Goal: Find specific page/section: Find specific page/section

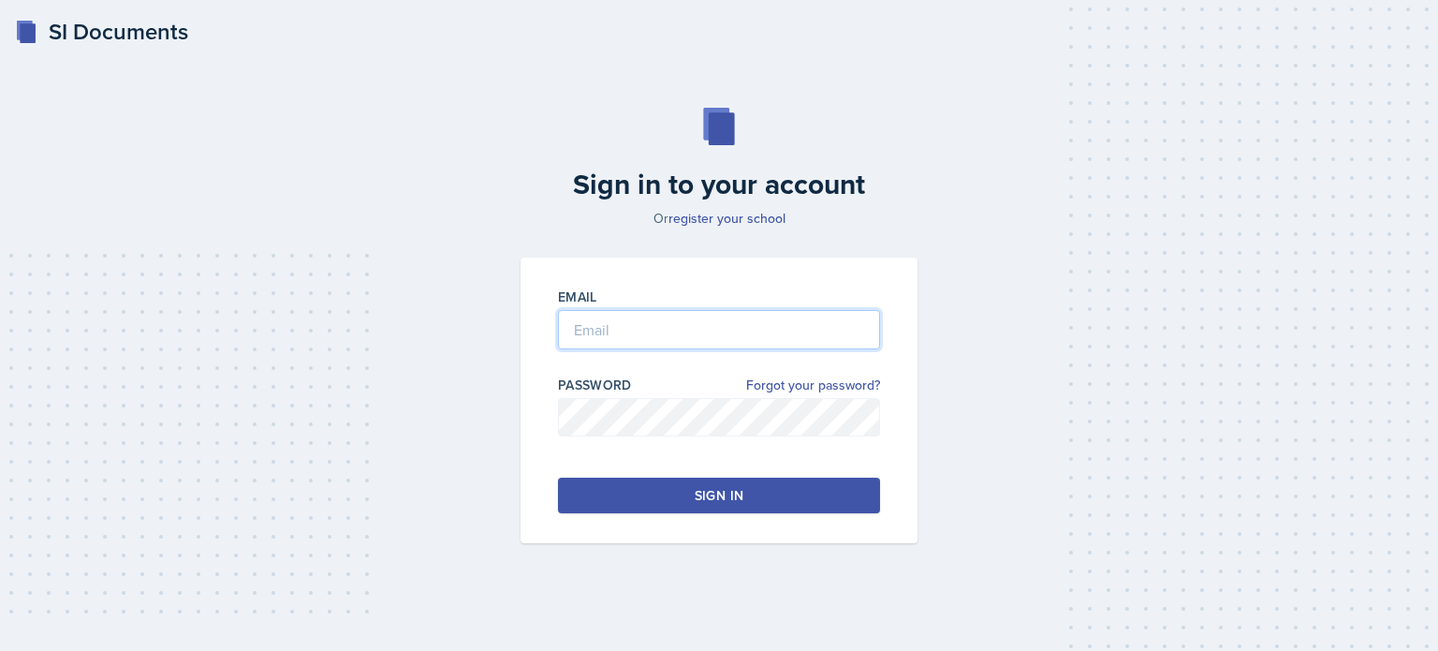
click at [652, 334] on input "email" at bounding box center [719, 329] width 322 height 39
type input "[EMAIL_ADDRESS][DOMAIN_NAME]"
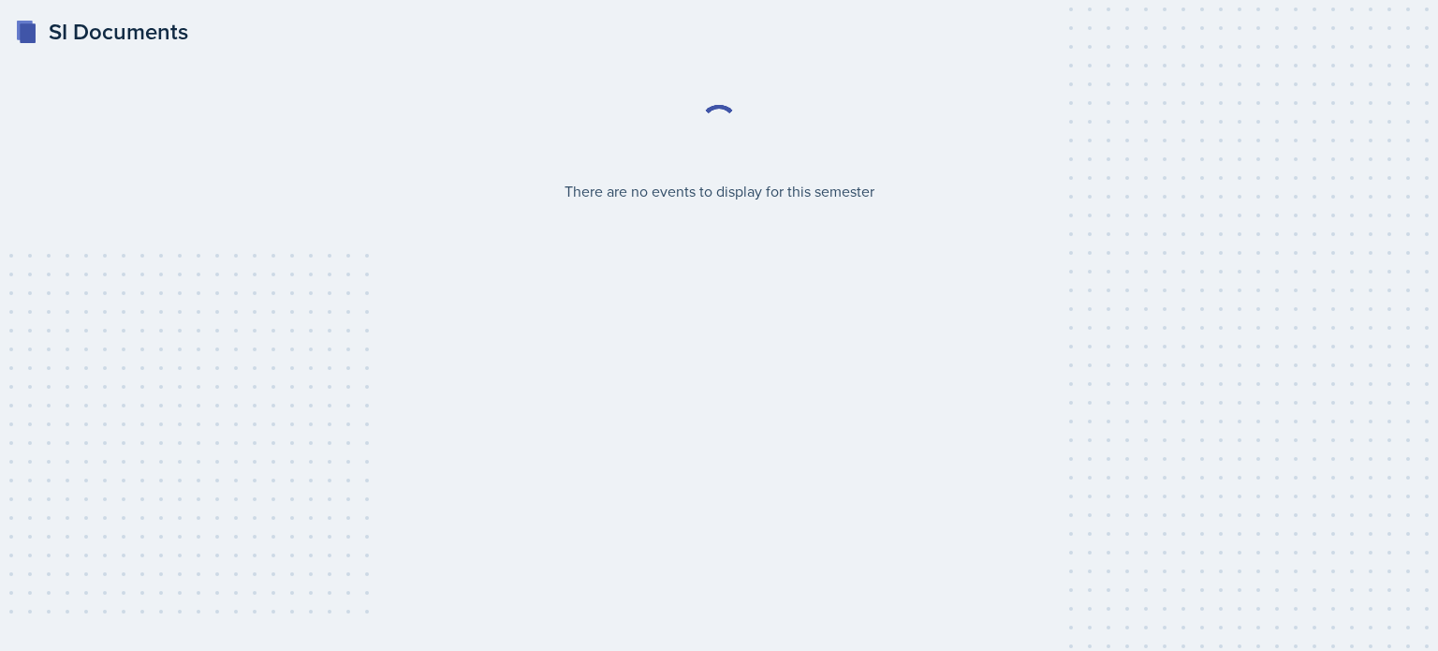
select select "2bed604d-1099-4043-b1bc-2365e8740244"
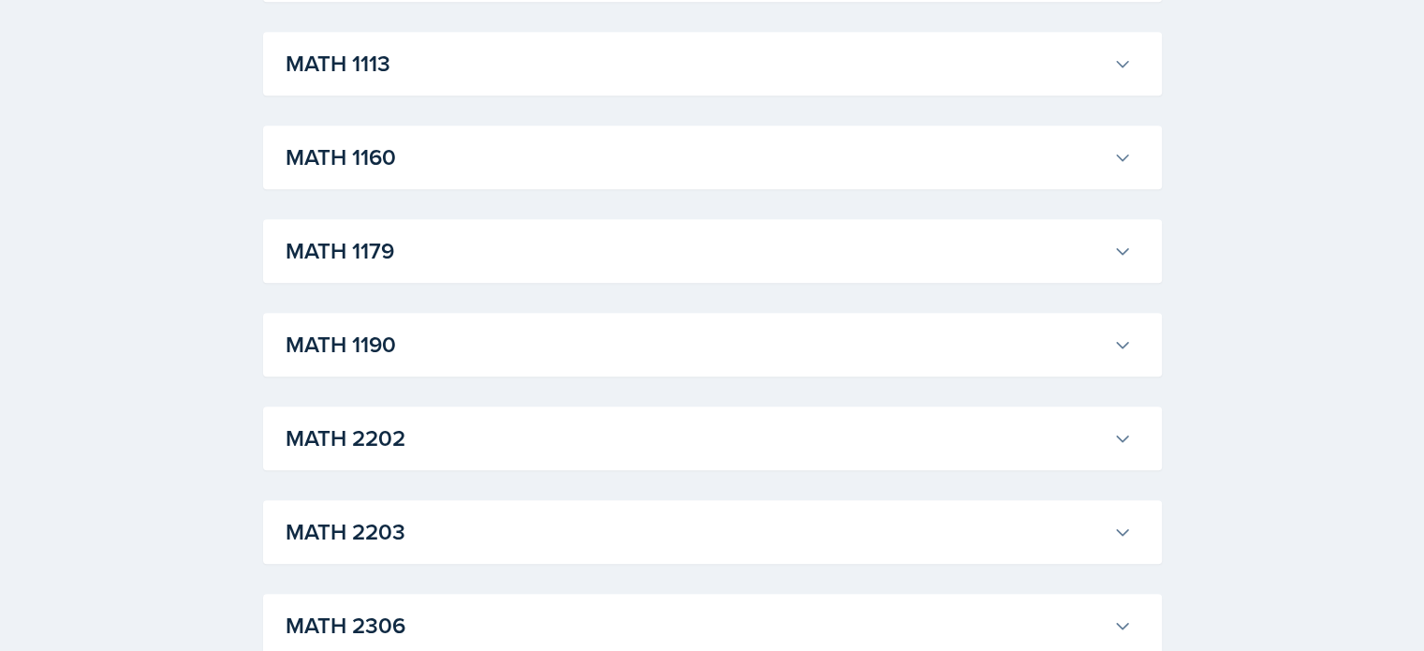
scroll to position [1592, 0]
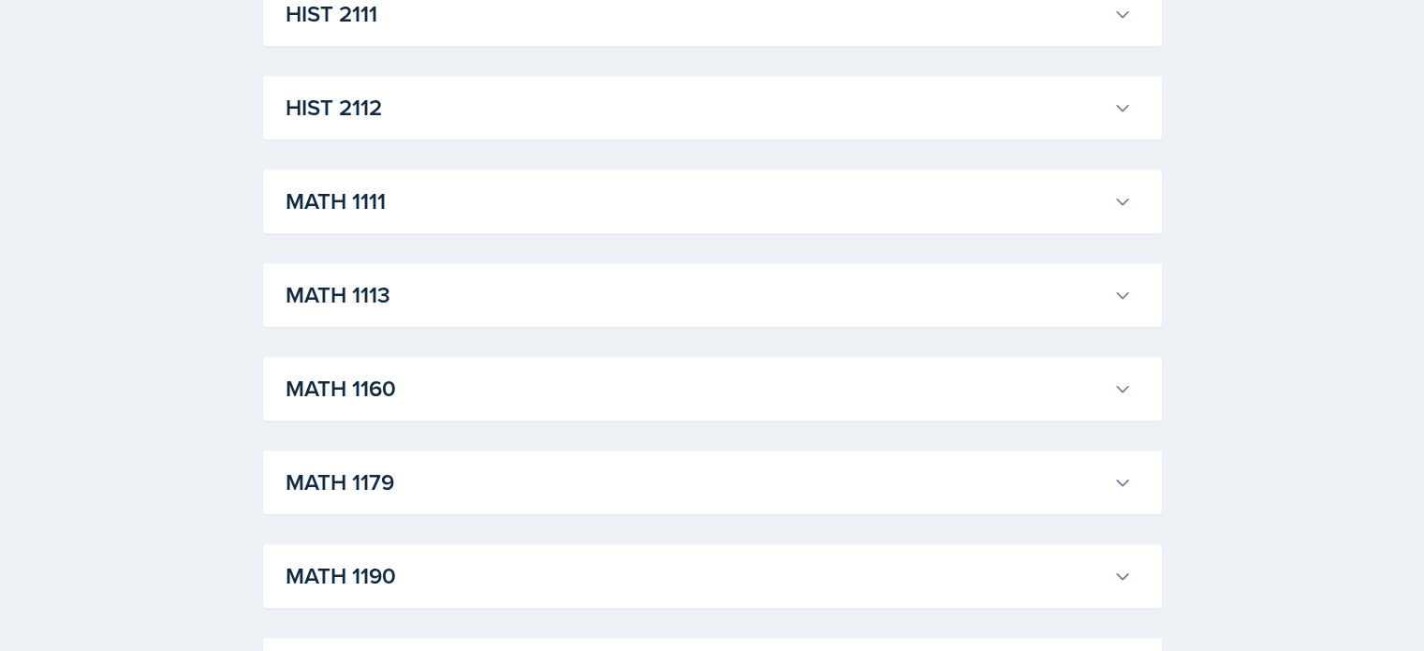
click at [1120, 196] on icon at bounding box center [1122, 201] width 19 height 19
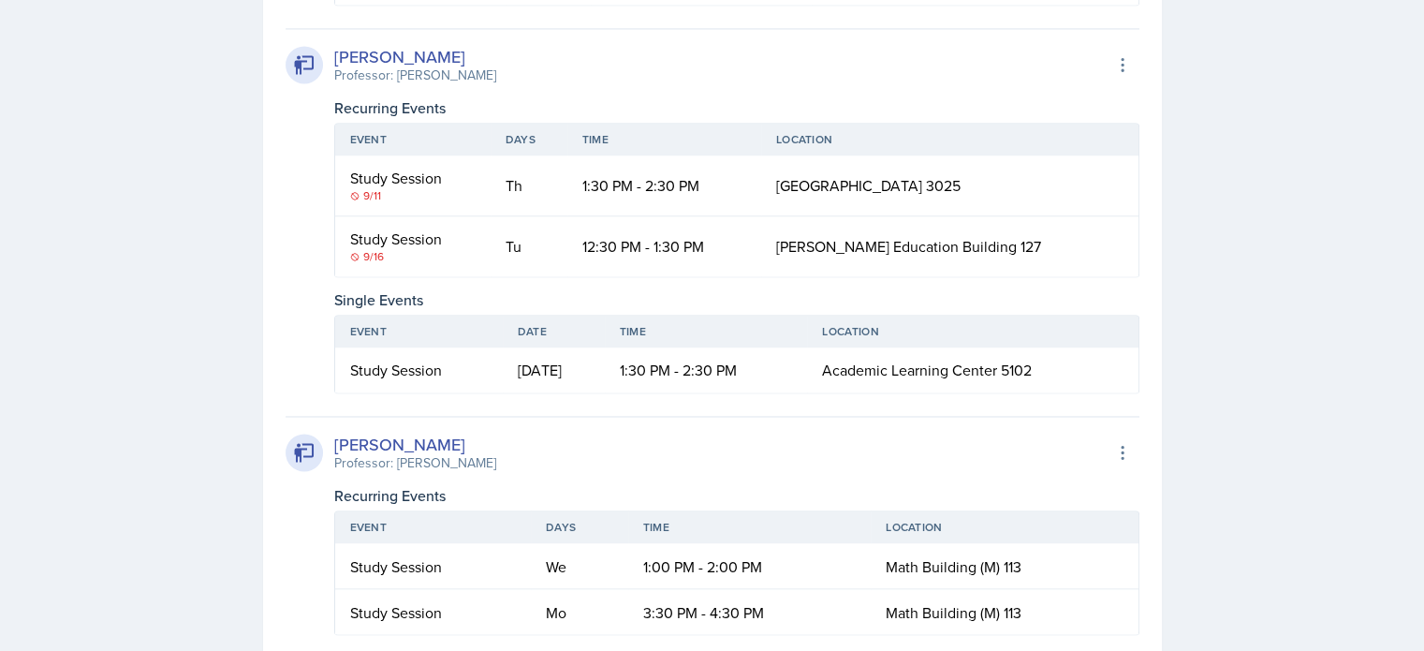
scroll to position [2902, 0]
